Goal: Transaction & Acquisition: Purchase product/service

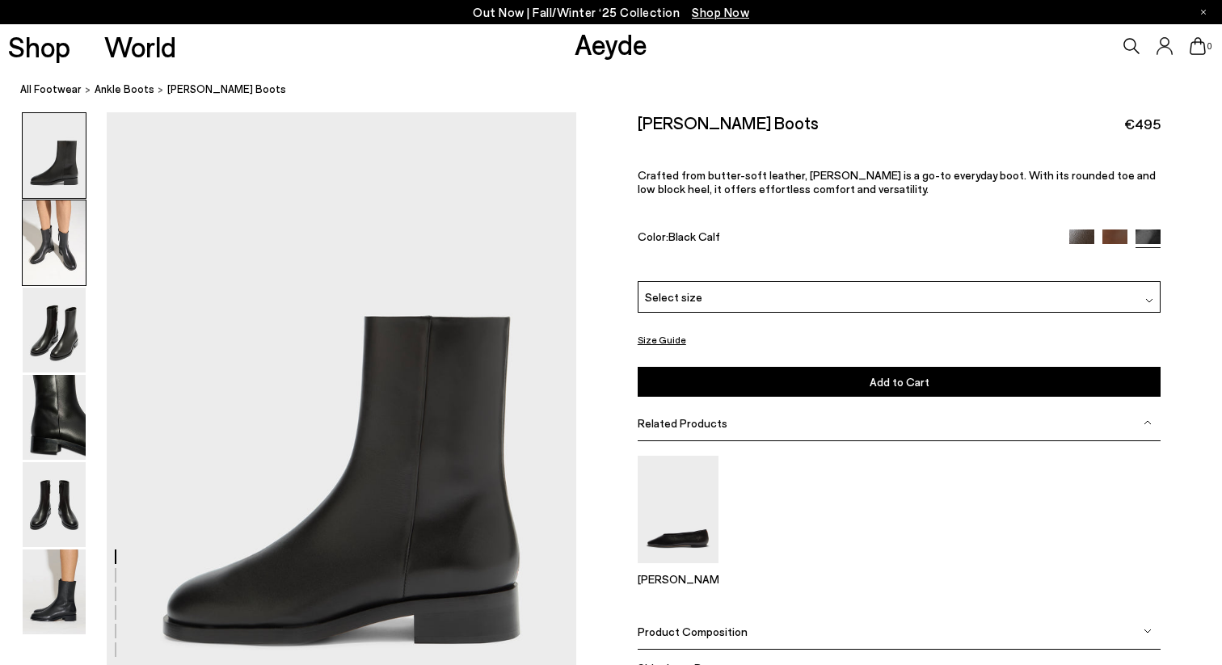
click at [48, 209] on img at bounding box center [54, 242] width 63 height 85
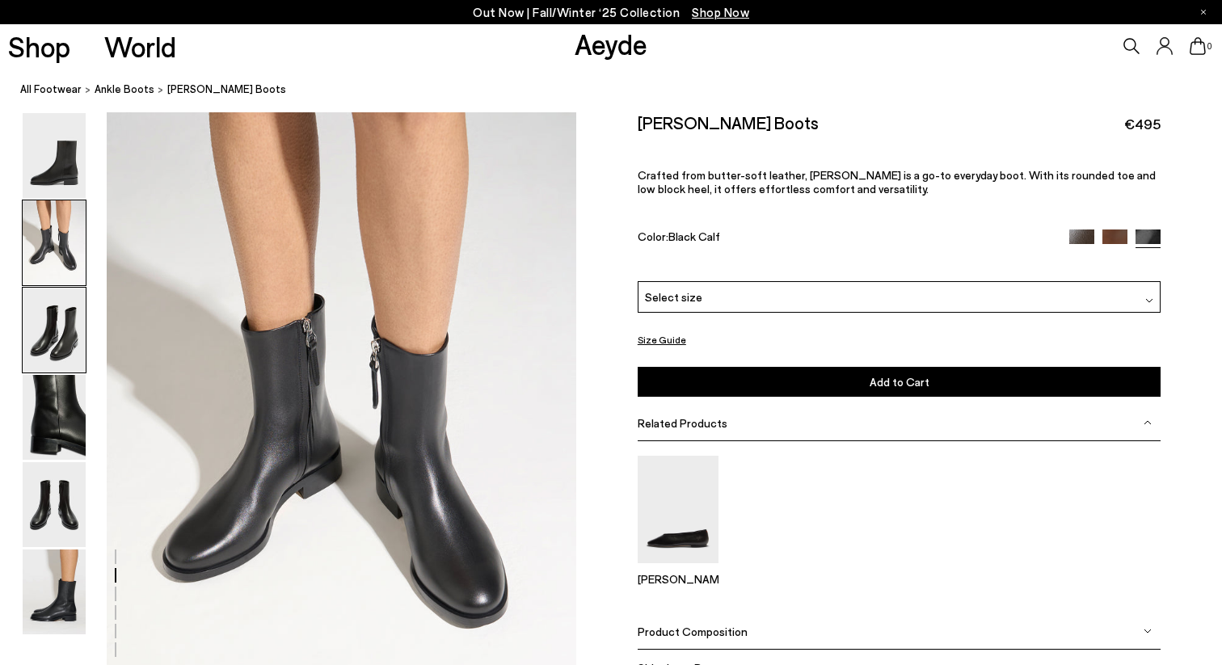
click at [53, 318] on img at bounding box center [54, 330] width 63 height 85
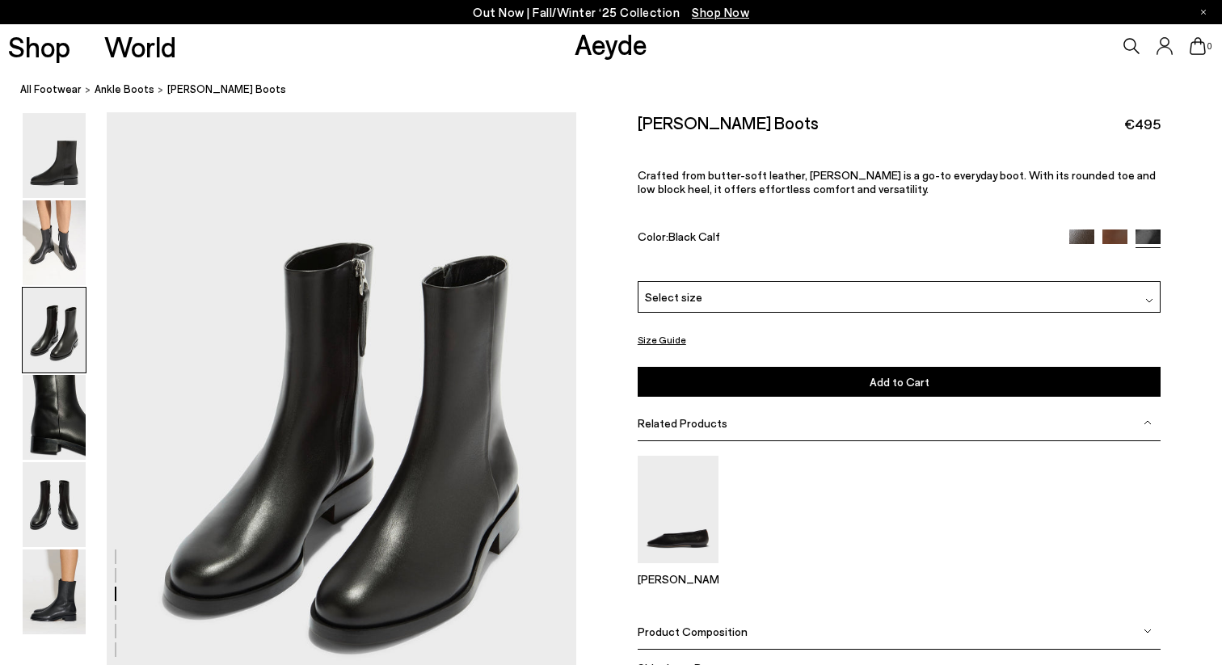
scroll to position [1259, 0]
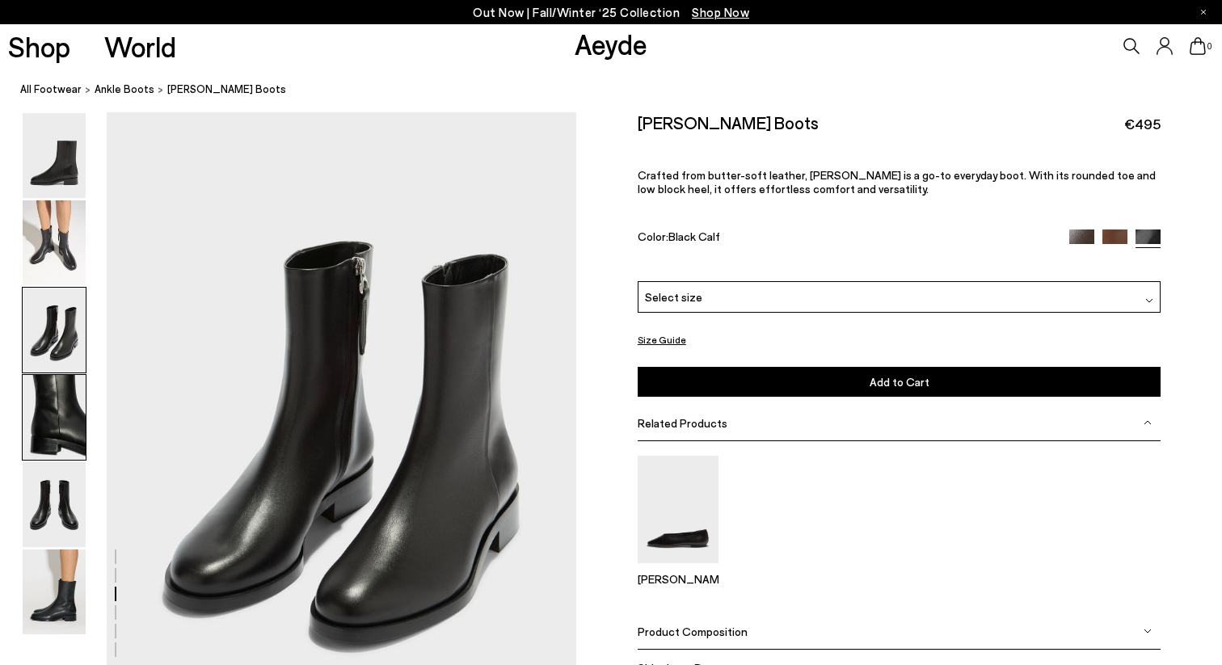
click at [57, 415] on img at bounding box center [54, 417] width 63 height 85
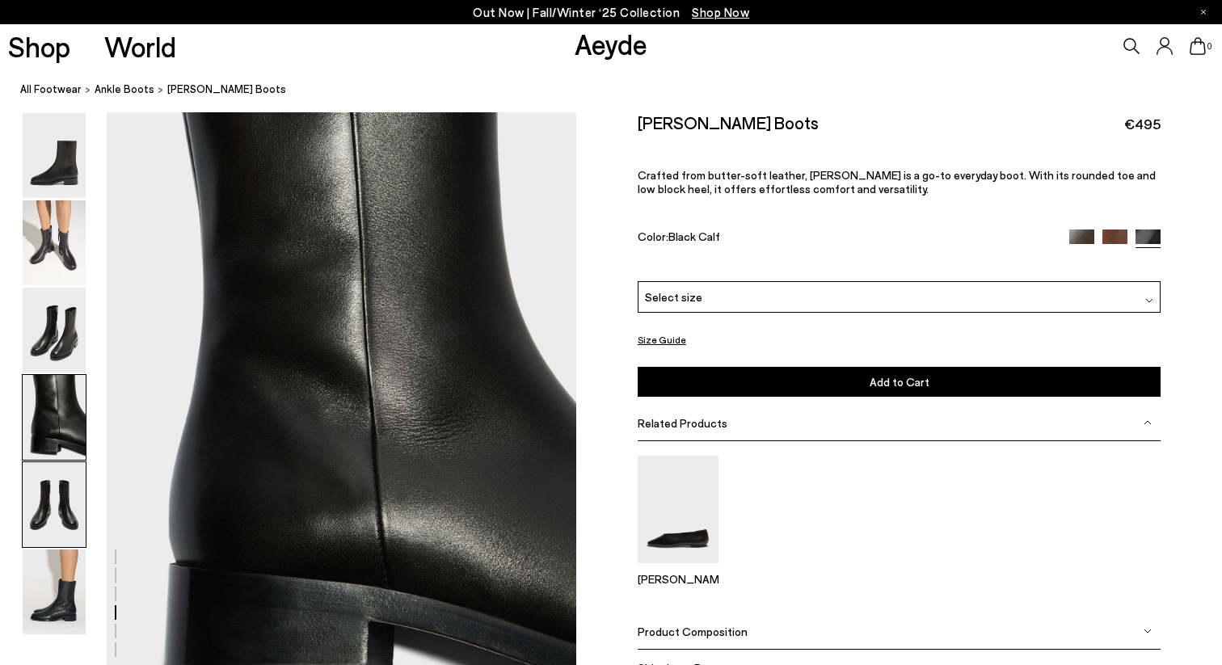
click at [44, 518] on img at bounding box center [54, 504] width 63 height 85
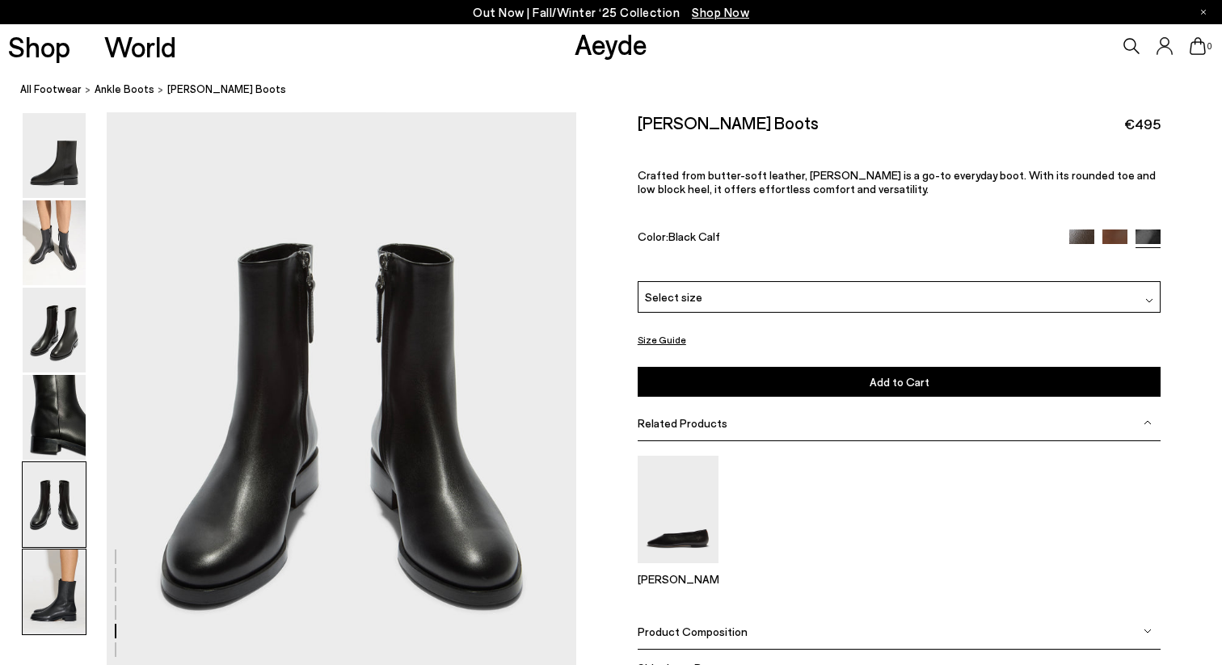
click at [43, 594] on img at bounding box center [54, 592] width 63 height 85
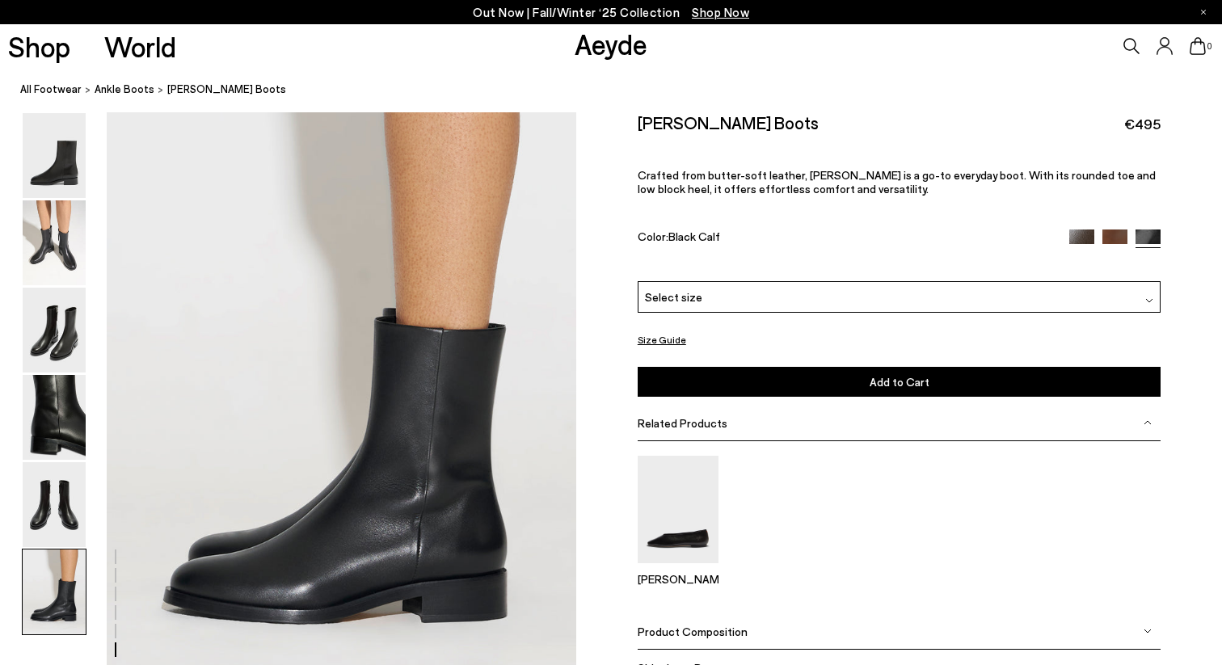
scroll to position [3163, 0]
